Goal: Check status: Check status

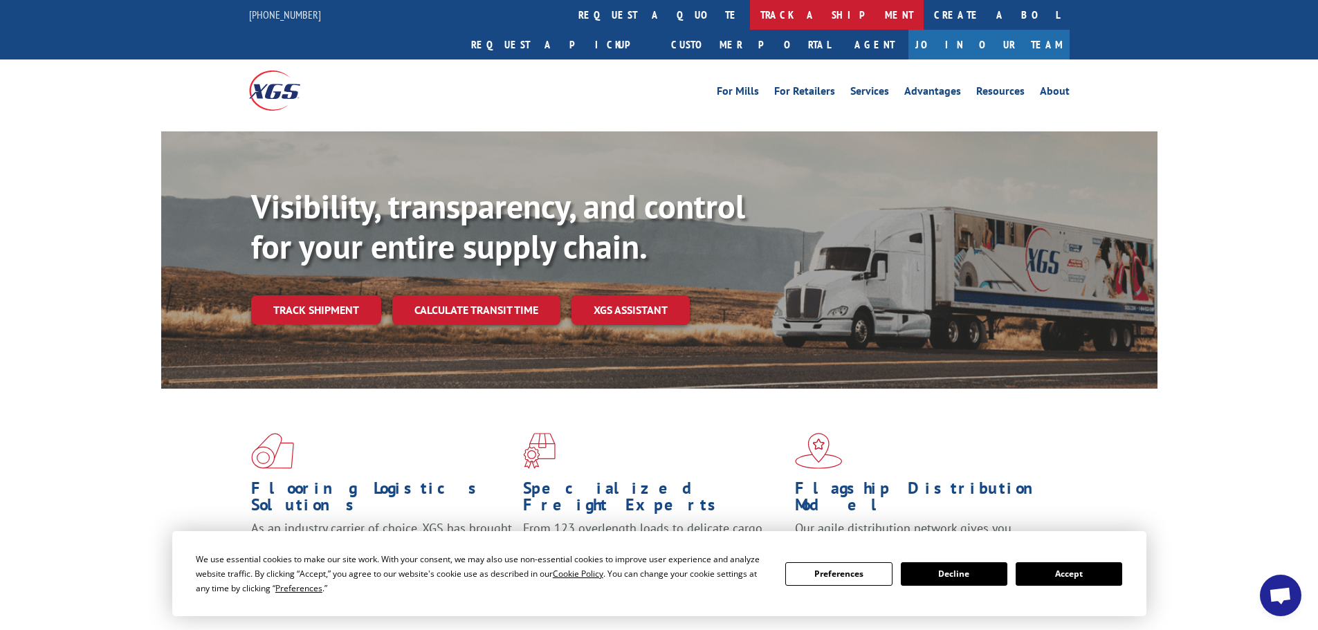
click at [750, 6] on link "track a shipment" at bounding box center [837, 15] width 174 height 30
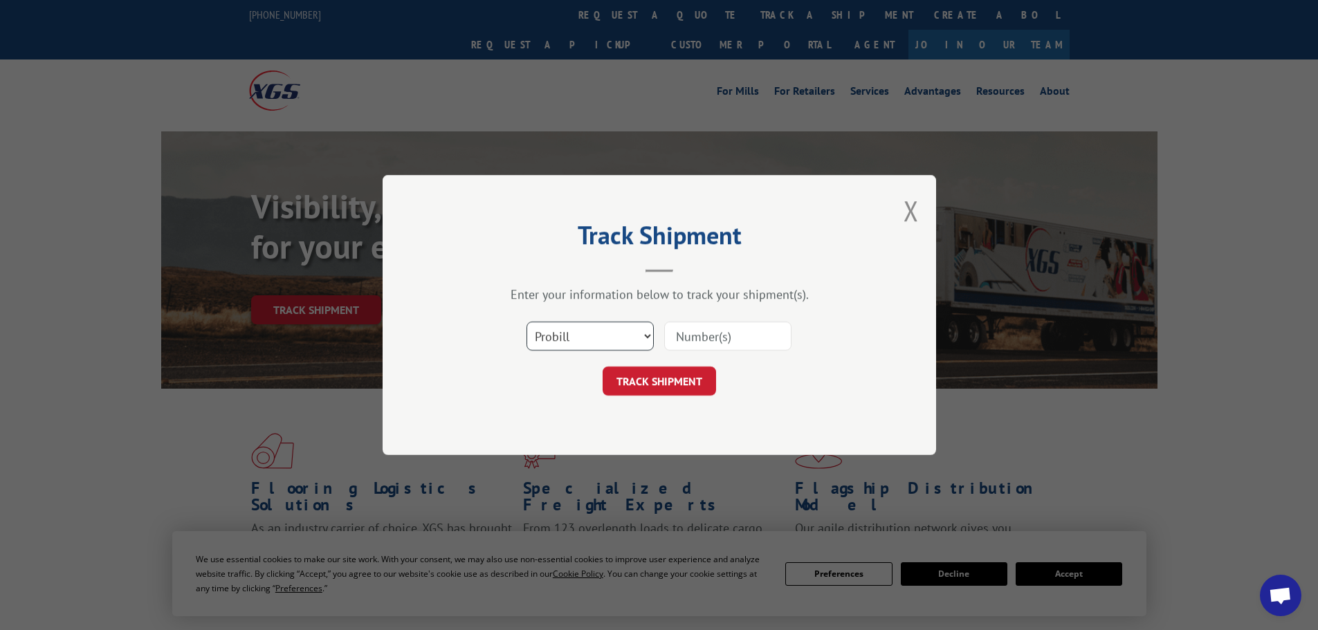
click at [617, 335] on select "Select category... Probill BOL PO" at bounding box center [589, 336] width 127 height 29
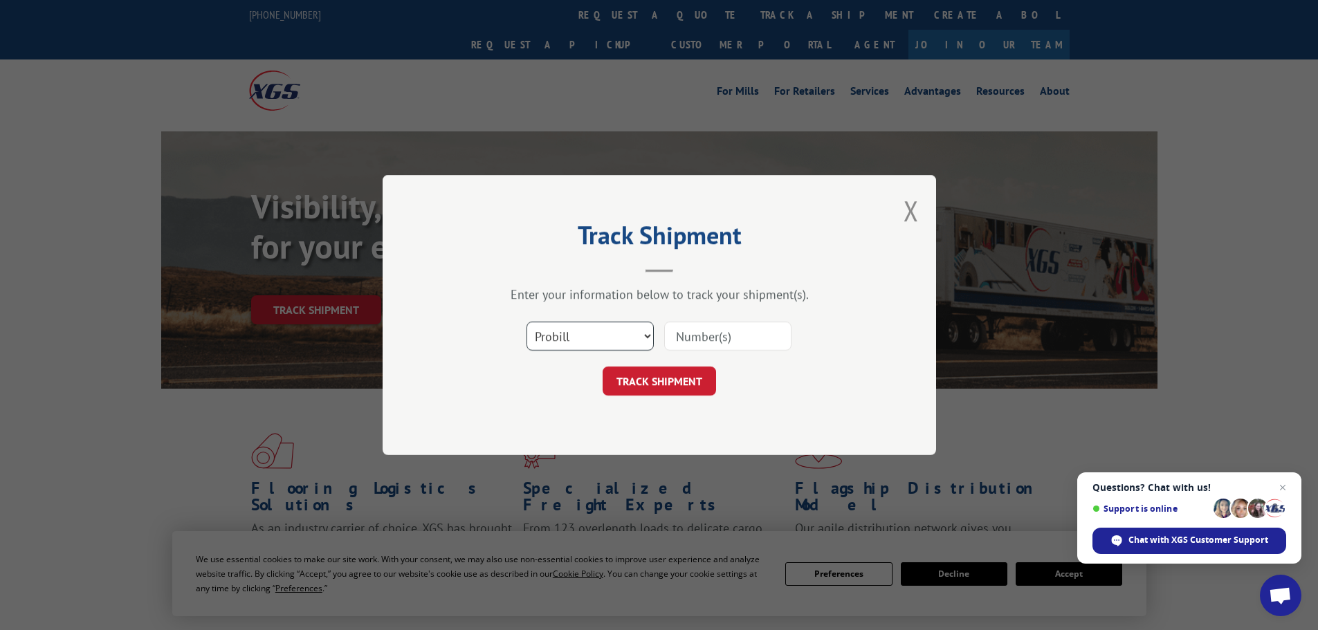
select select "bol"
click at [526, 322] on select "Select category... Probill BOL PO" at bounding box center [589, 336] width 127 height 29
click at [682, 338] on input at bounding box center [727, 336] width 127 height 29
paste input "6042708"
type input "6042708"
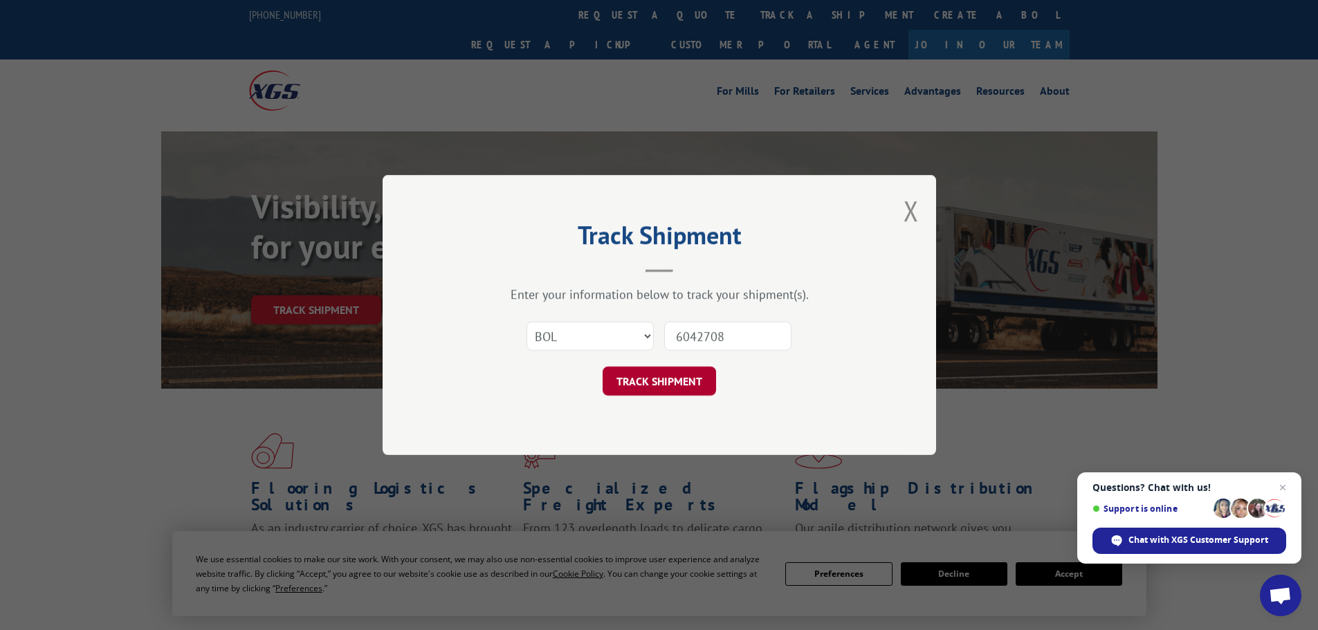
click at [688, 373] on button "TRACK SHIPMENT" at bounding box center [658, 381] width 113 height 29
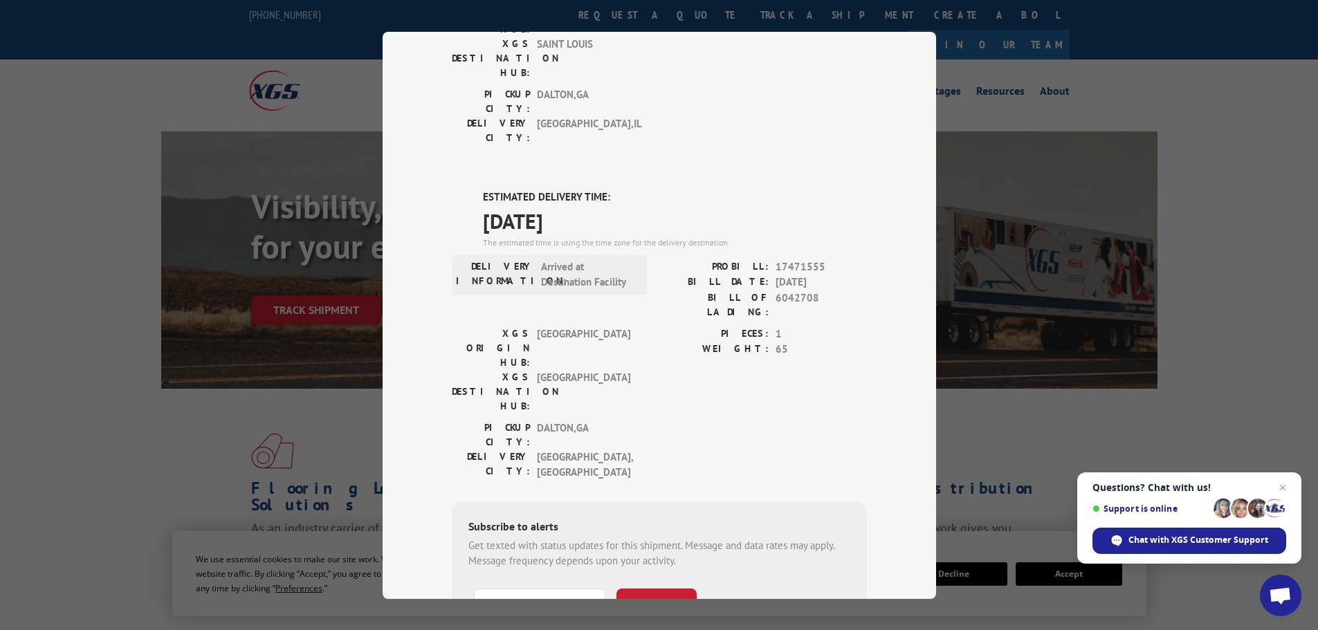
scroll to position [277, 0]
